Goal: Navigation & Orientation: Find specific page/section

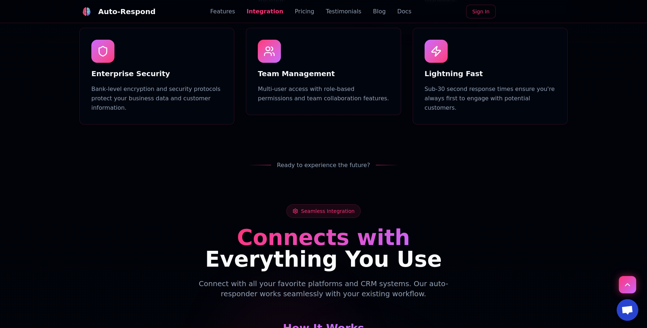
scroll to position [928, 0]
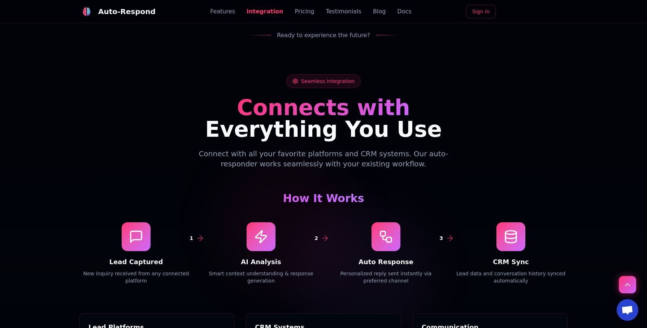
click at [483, 12] on link "Sign In" at bounding box center [481, 12] width 30 height 14
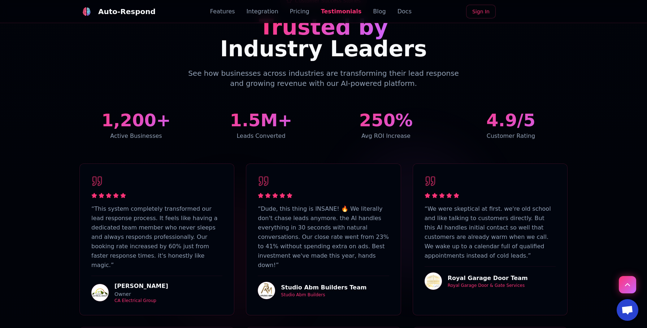
scroll to position [1814, 0]
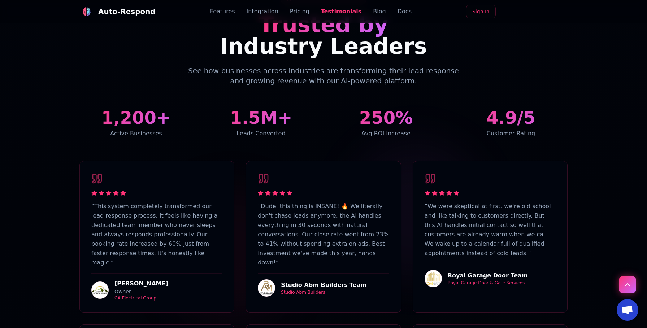
click at [298, 290] on div "Studio Abm Builders" at bounding box center [324, 293] width 86 height 6
click at [326, 202] on p "“ Dude, this thing is INSANE! 🔥 We literally don't chase leads anymore. the AI …" at bounding box center [323, 235] width 131 height 66
click at [334, 202] on p "“ Dude, this thing is INSANE! 🔥 We literally don't chase leads anymore. the AI …" at bounding box center [323, 235] width 131 height 66
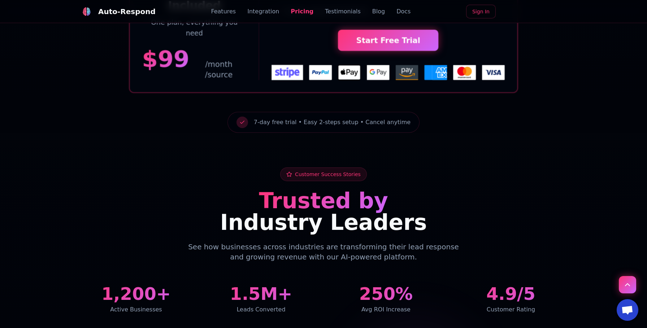
scroll to position [1669, 0]
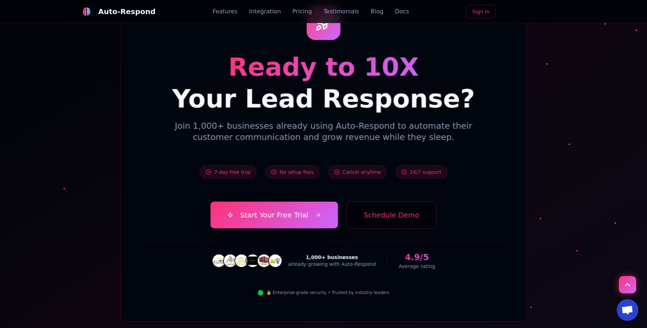
scroll to position [2551, 0]
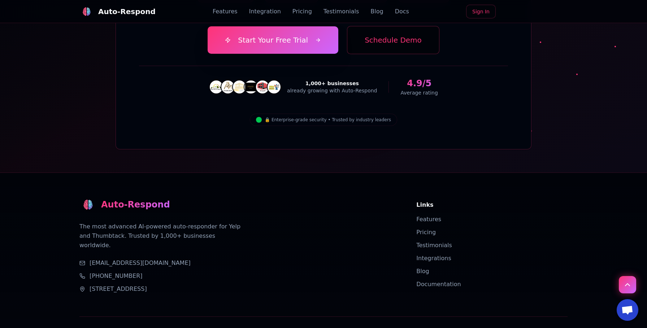
drag, startPoint x: 90, startPoint y: 229, endPoint x: 221, endPoint y: 228, distance: 131.2
click at [221, 285] on div "[STREET_ADDRESS]" at bounding box center [239, 289] width 320 height 9
copy span "[STREET_ADDRESS]"
